Goal: Obtain resource: Download file/media

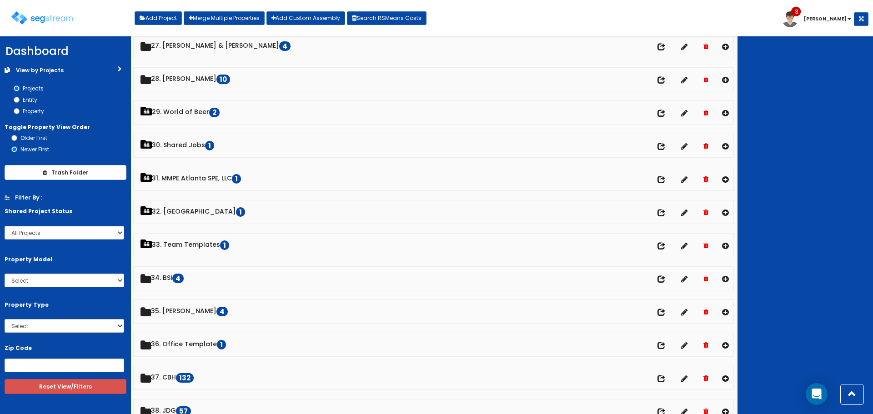
scroll to position [1019, 0]
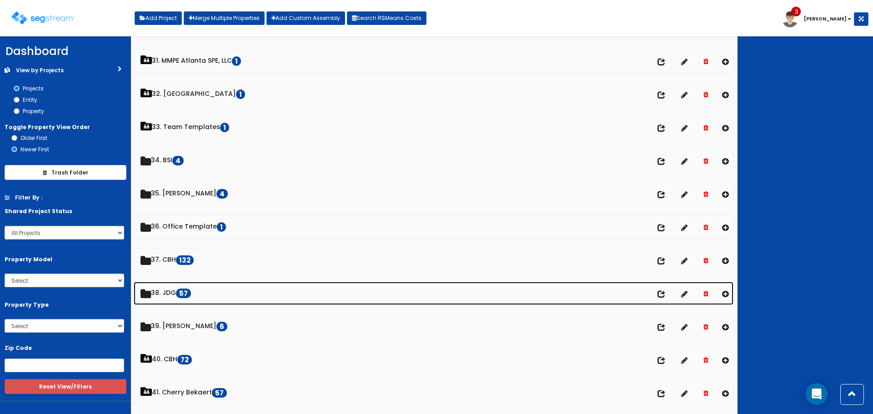
click at [177, 289] on link "38. JDG 57" at bounding box center [434, 293] width 600 height 23
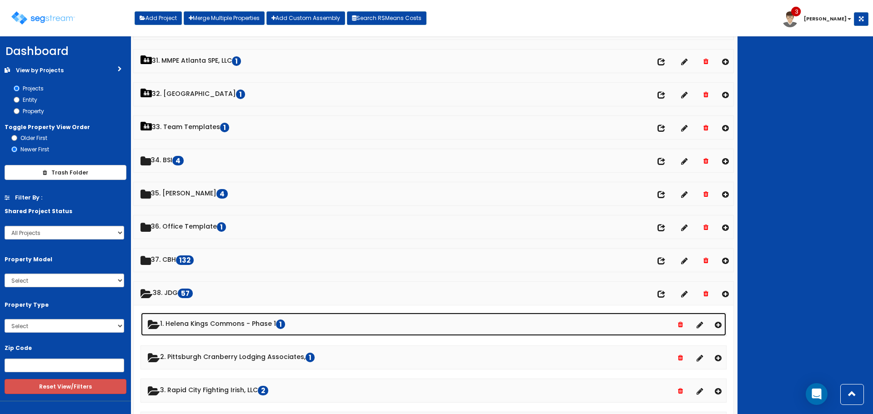
click at [197, 323] on link "1. Helena Kings Commons - Phase 1 1" at bounding box center [433, 324] width 585 height 23
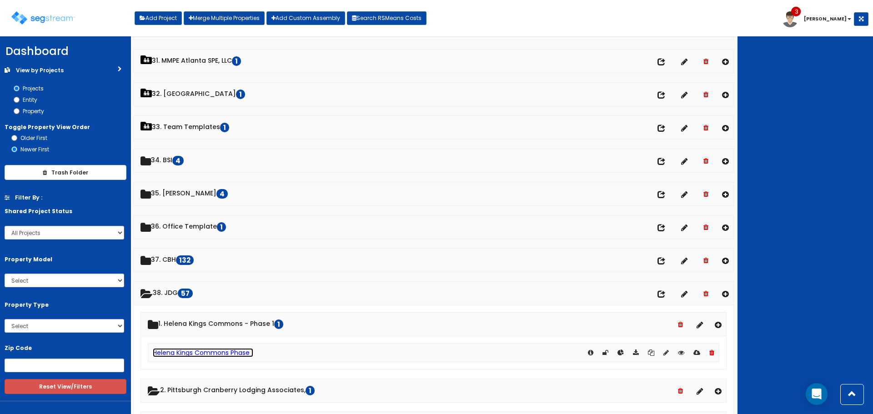
click at [209, 355] on link "Helena Kings Commons Phase 1" at bounding box center [203, 352] width 101 height 9
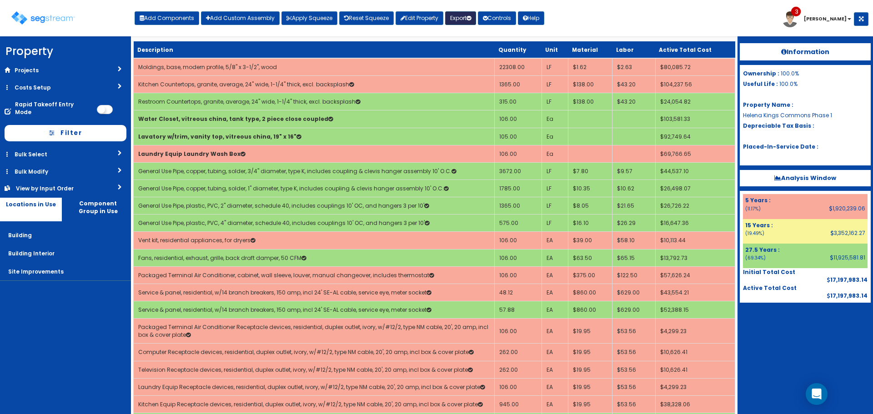
click at [461, 17] on button "Export" at bounding box center [460, 18] width 31 height 14
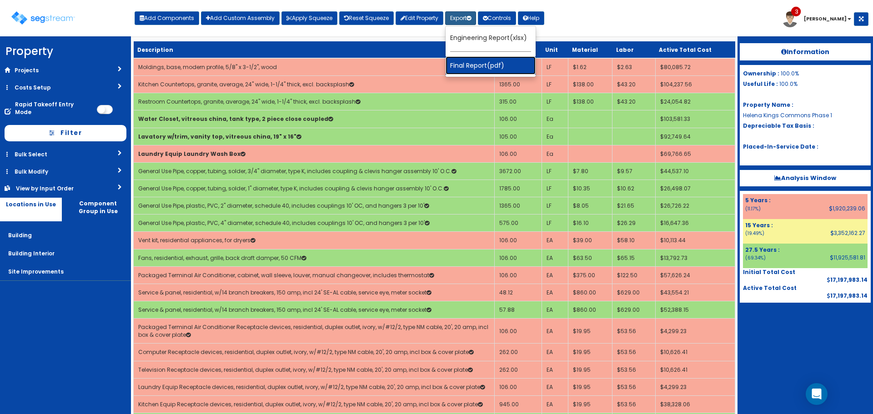
click at [469, 64] on link "Final Report(pdf)" at bounding box center [491, 65] width 90 height 18
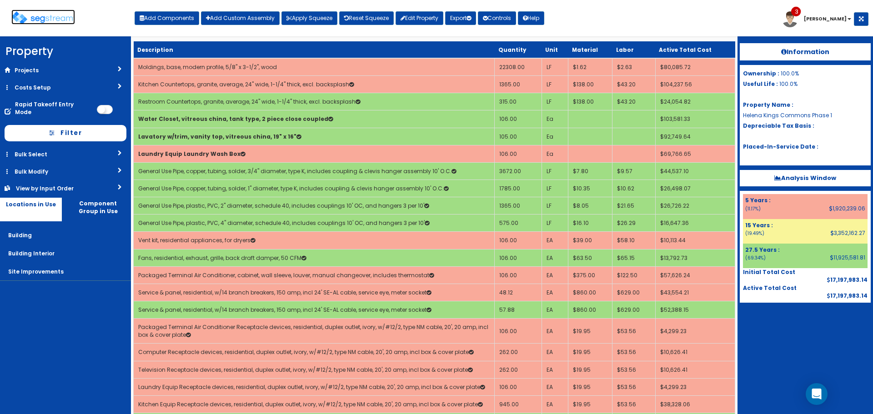
click at [53, 15] on img at bounding box center [43, 17] width 64 height 13
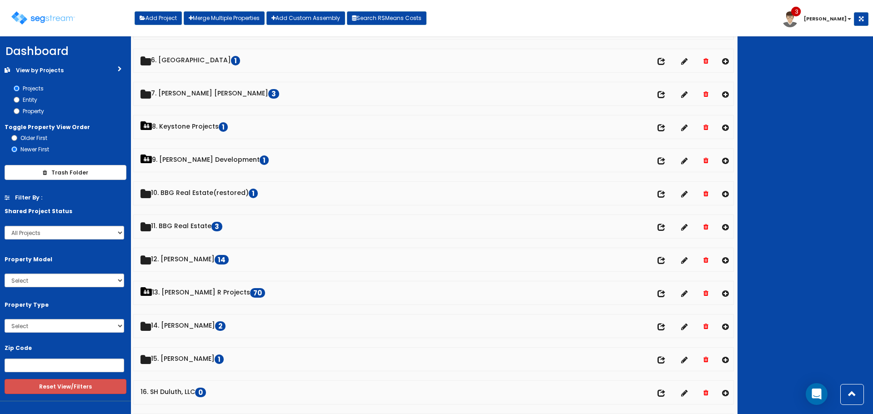
scroll to position [273, 0]
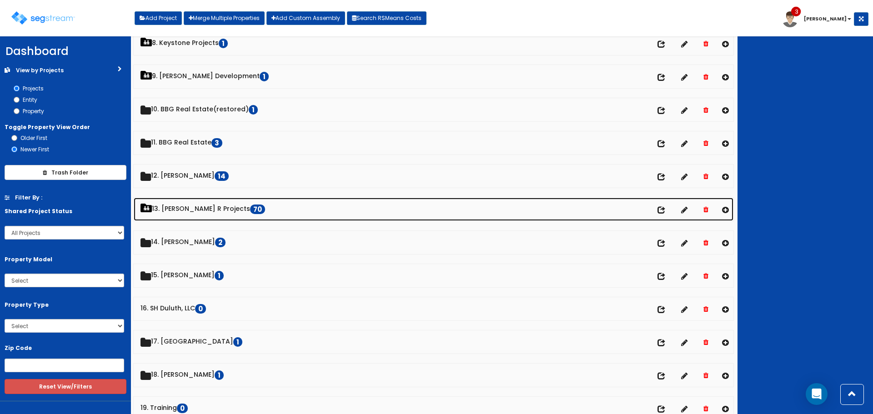
click at [202, 208] on link "13. Paul R Projects 70" at bounding box center [434, 209] width 600 height 23
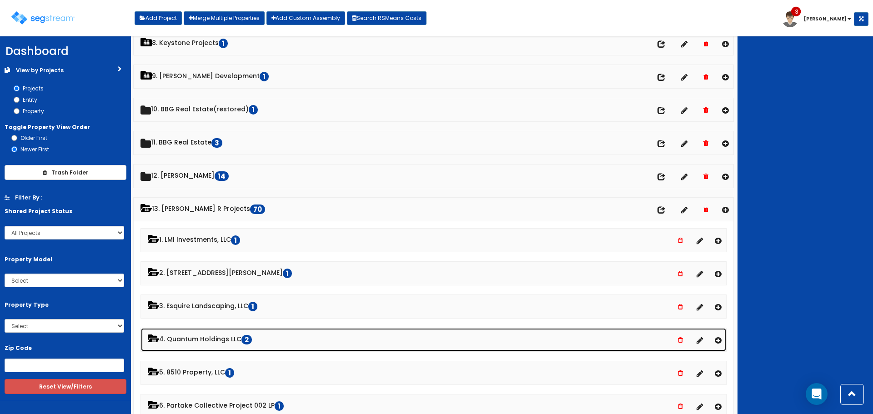
click at [226, 338] on link "4. Quantum Holdings LLC 2" at bounding box center [433, 339] width 585 height 23
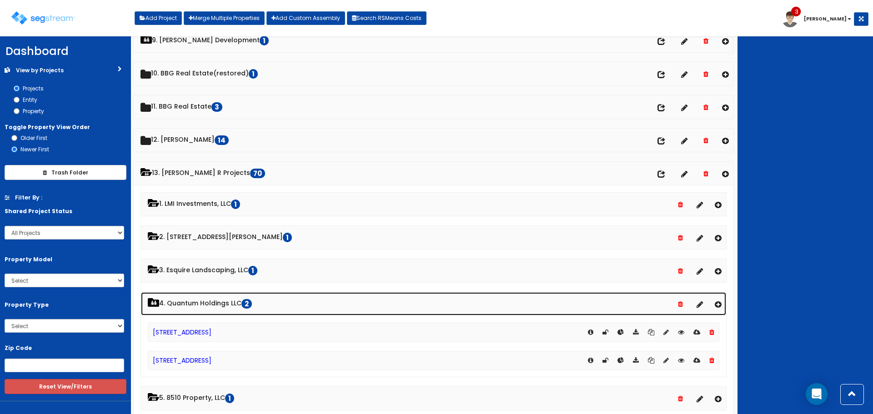
scroll to position [364, 0]
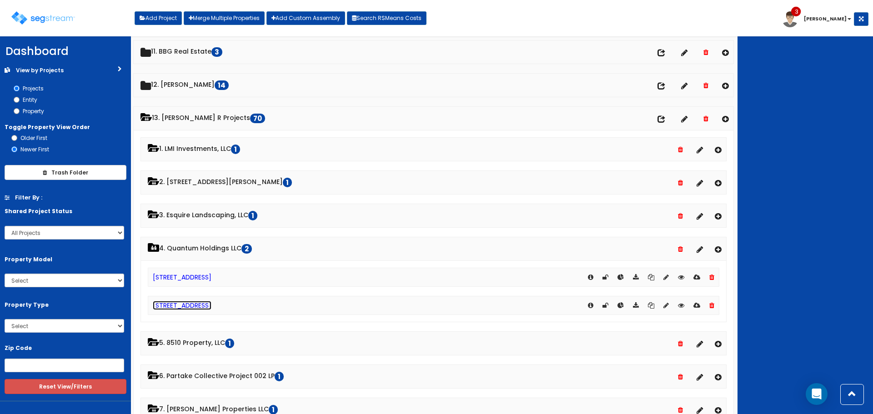
click at [167, 305] on link "71 Whiskey Lane" at bounding box center [182, 305] width 59 height 9
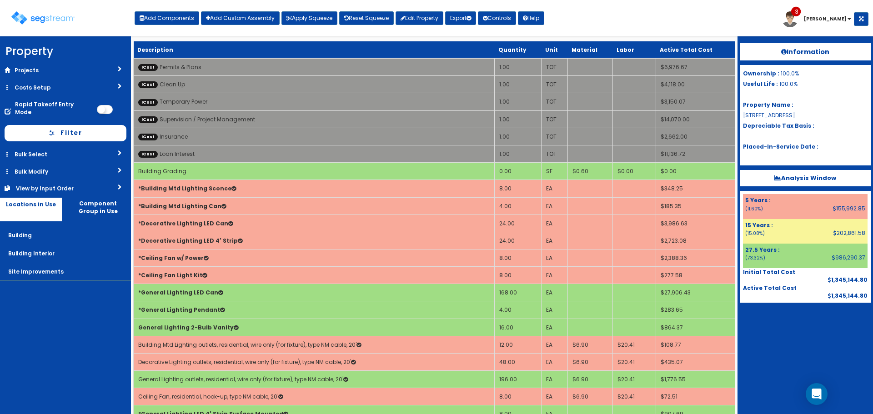
click at [716, 19] on div "Toggle navigation Add Components Add Custom Assembly Apply Squeeze Reset Squeez…" at bounding box center [437, 22] width 864 height 30
